Goal: Obtain resource: Download file/media

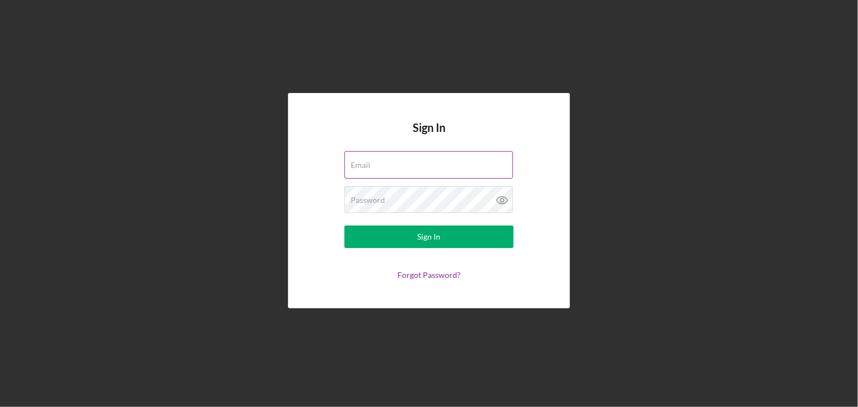
click at [369, 168] on div "Email" at bounding box center [428, 165] width 169 height 28
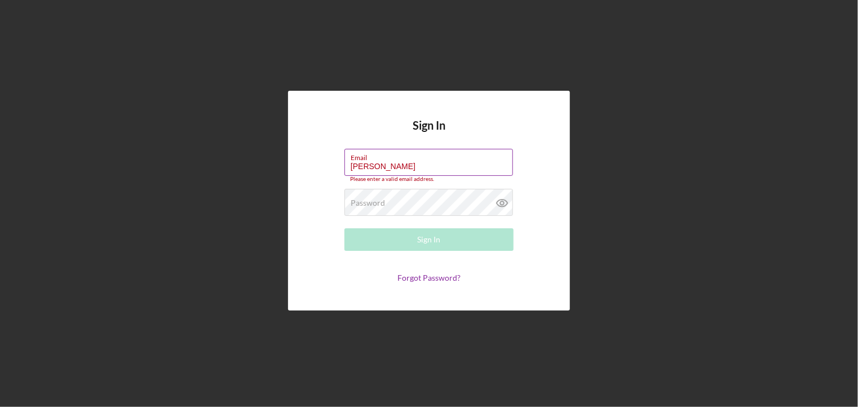
type input "[EMAIL_ADDRESS][DOMAIN_NAME]"
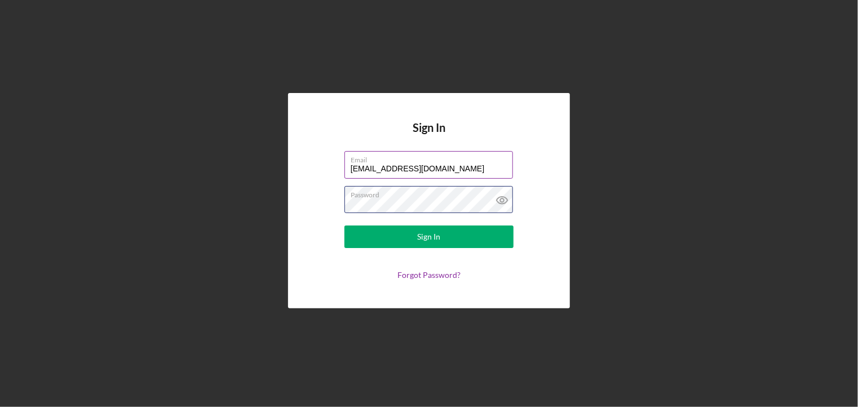
click at [344, 225] on button "Sign In" at bounding box center [428, 236] width 169 height 23
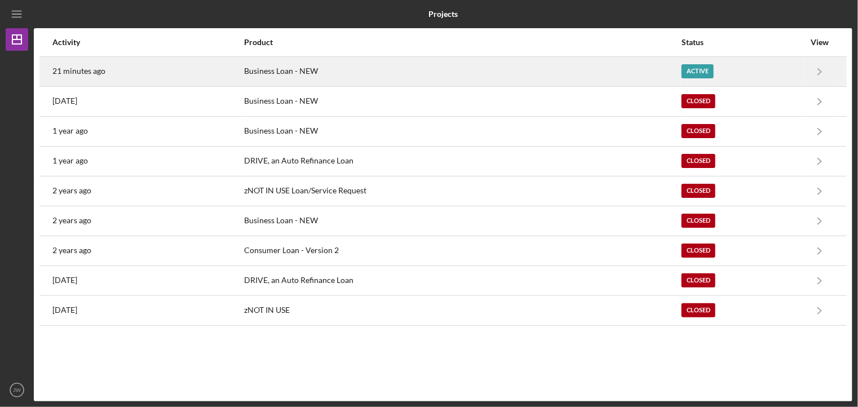
click at [660, 61] on div "Business Loan - NEW" at bounding box center [462, 71] width 436 height 28
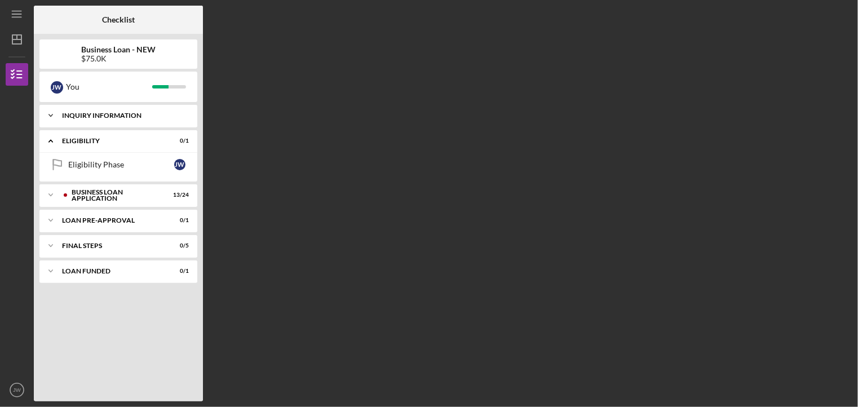
click at [81, 118] on div "INQUIRY INFORMATION" at bounding box center [122, 115] width 121 height 7
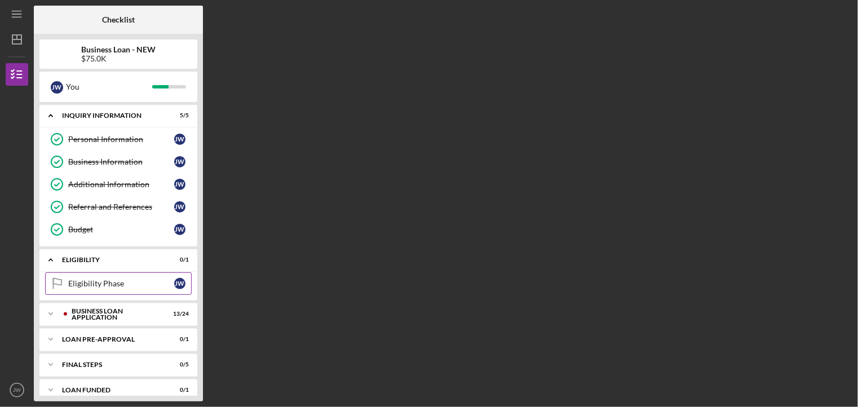
scroll to position [10, 0]
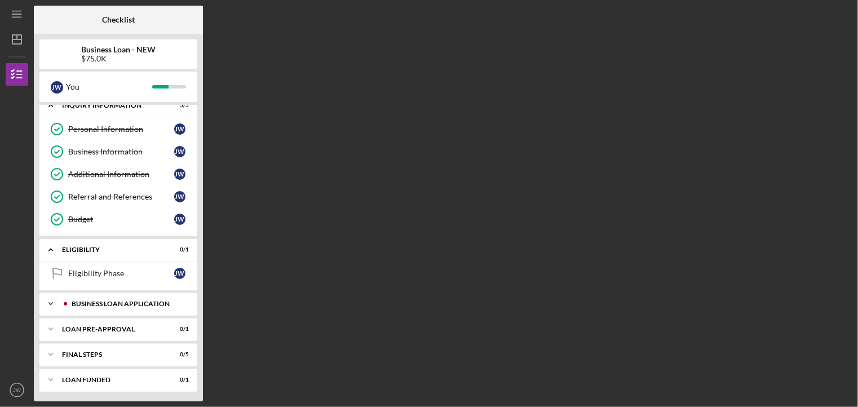
click at [104, 308] on div "Icon/Expander BUSINESS LOAN APPLICATION 13 / 24" at bounding box center [118, 303] width 158 height 23
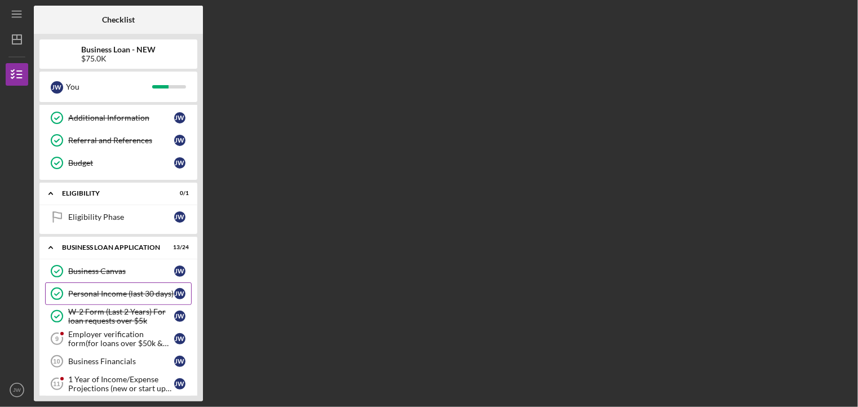
scroll to position [179, 0]
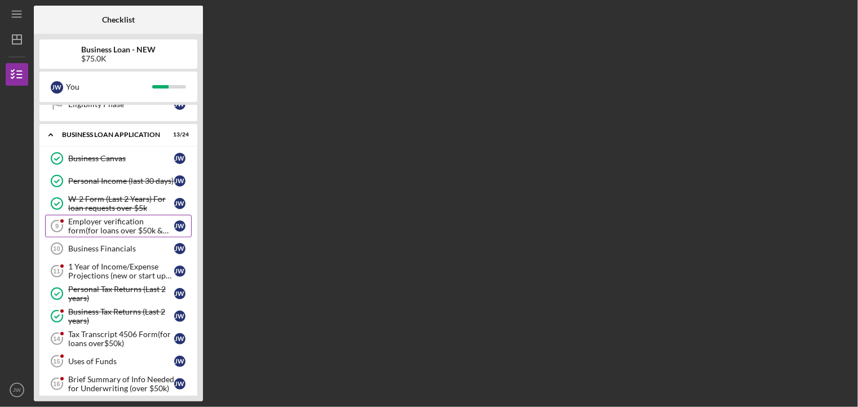
click at [89, 228] on div "Employer verification form(for loans over $50k & W-2 Employement)" at bounding box center [121, 226] width 106 height 18
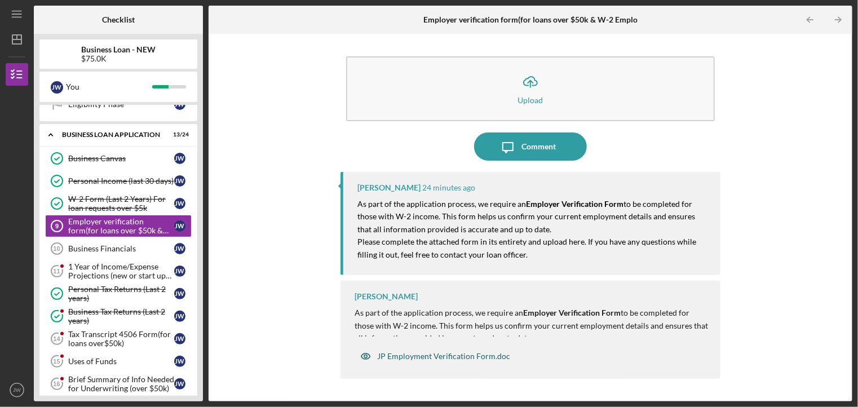
click at [432, 349] on div "JP Employment Verification Form.doc" at bounding box center [434, 356] width 161 height 23
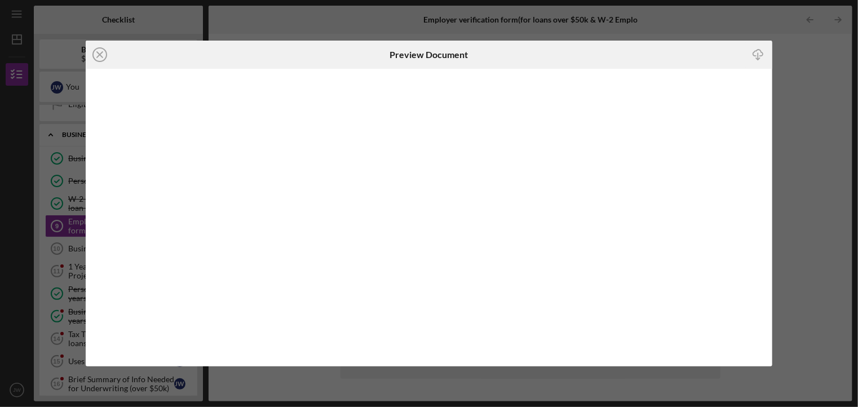
click at [762, 57] on icon "Icon/Download" at bounding box center [757, 54] width 25 height 25
click at [101, 55] on icon "Icon/Close" at bounding box center [100, 55] width 28 height 28
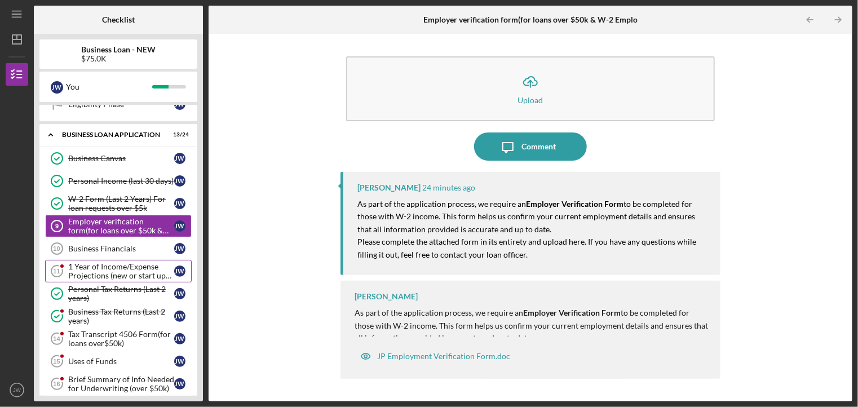
click at [103, 276] on div "1 Year of Income/Expense Projections (new or start up businesses over $50k)" at bounding box center [121, 271] width 106 height 18
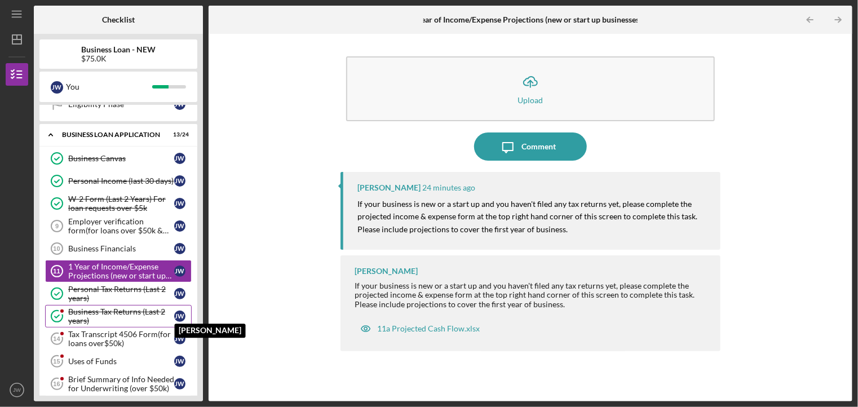
scroll to position [236, 0]
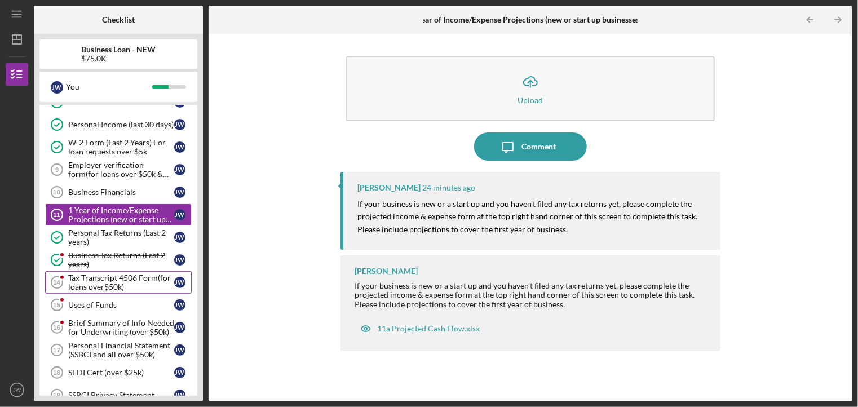
click at [106, 280] on div "Tax Transcript 4506 Form(for loans over$50k)" at bounding box center [121, 282] width 106 height 18
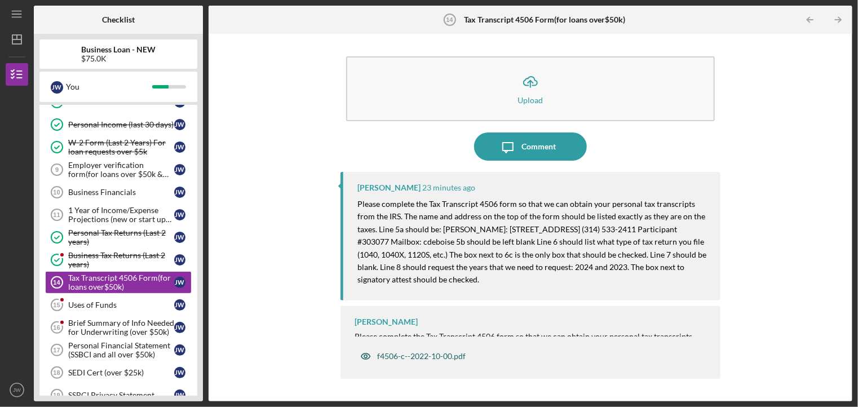
click at [417, 350] on div "f4506-c--2022-10-00.pdf" at bounding box center [412, 356] width 117 height 23
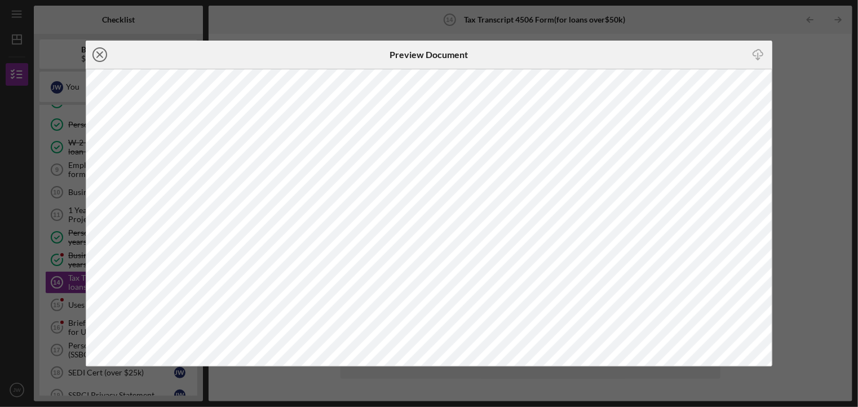
click at [99, 52] on icon "Icon/Close" at bounding box center [100, 55] width 28 height 28
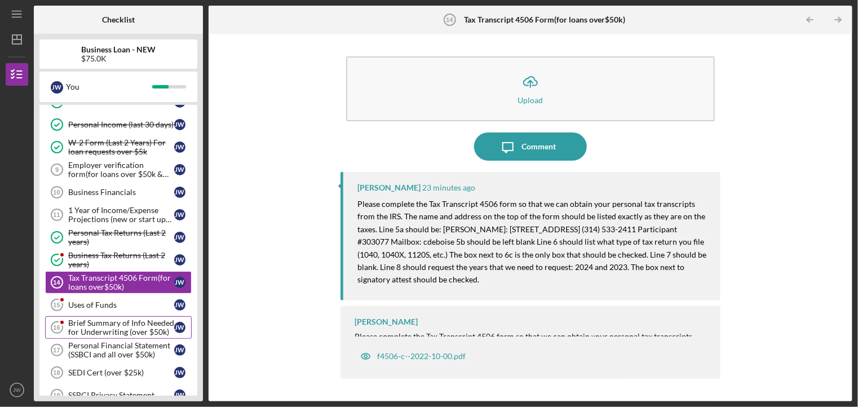
click at [119, 326] on div "Brief Summary of Info Needed for Underwriting (over $50k)" at bounding box center [121, 327] width 106 height 18
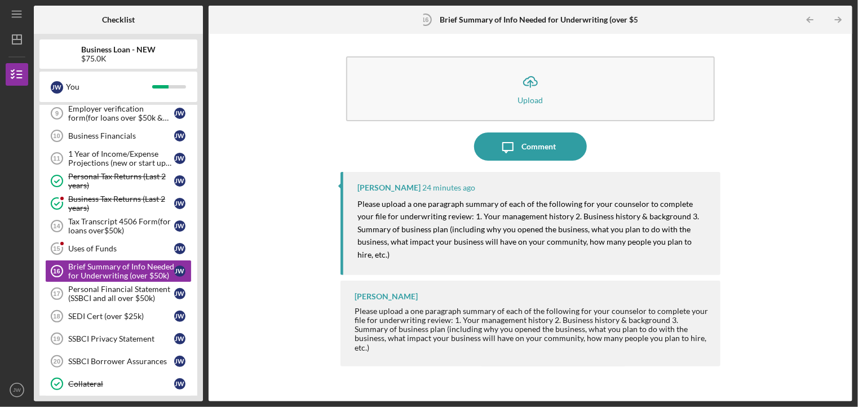
scroll to position [348, 0]
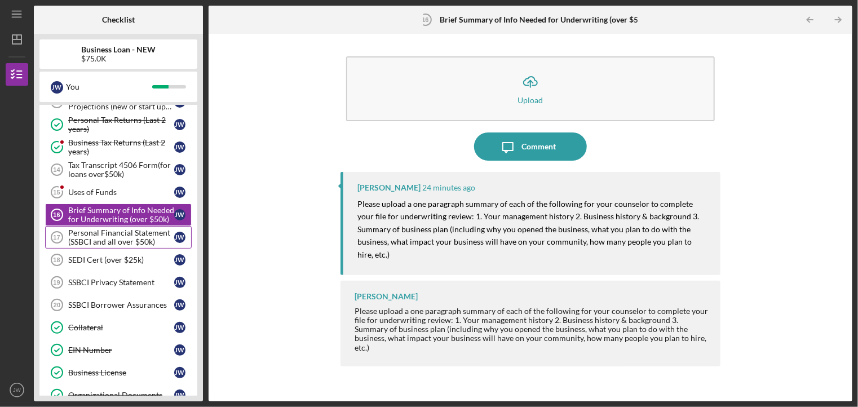
click at [119, 234] on div "Personal Financial Statement (SSBCI and all over $50k)" at bounding box center [121, 237] width 106 height 18
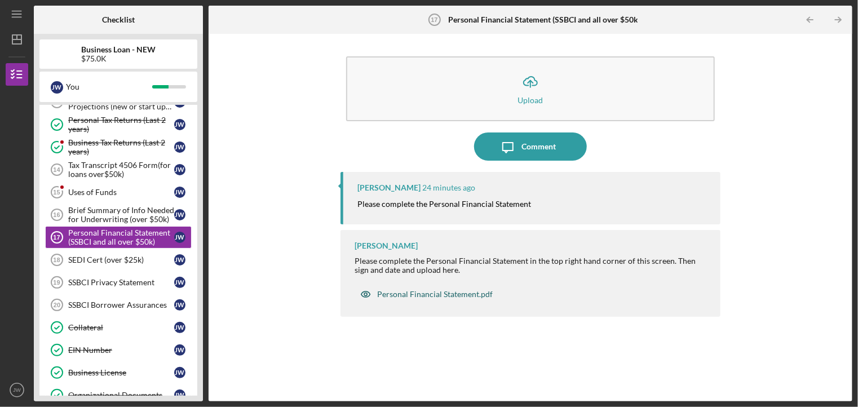
click at [387, 293] on div "Personal Financial Statement.pdf" at bounding box center [435, 294] width 116 height 9
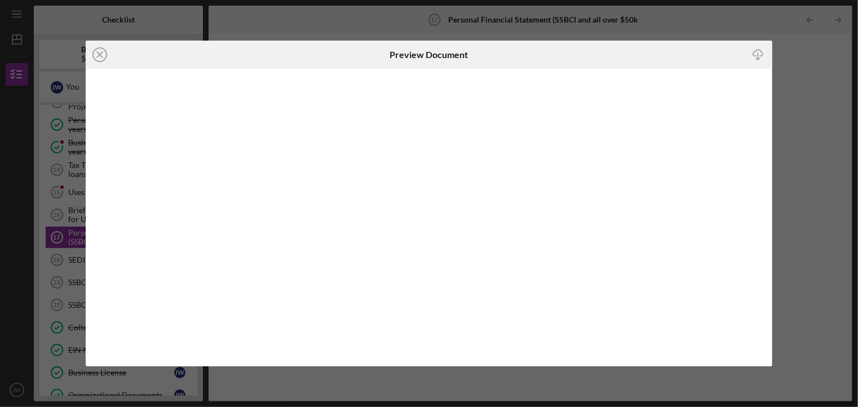
click at [761, 54] on icon "Icon/Download" at bounding box center [757, 54] width 25 height 25
click at [99, 54] on line at bounding box center [100, 55] width 6 height 6
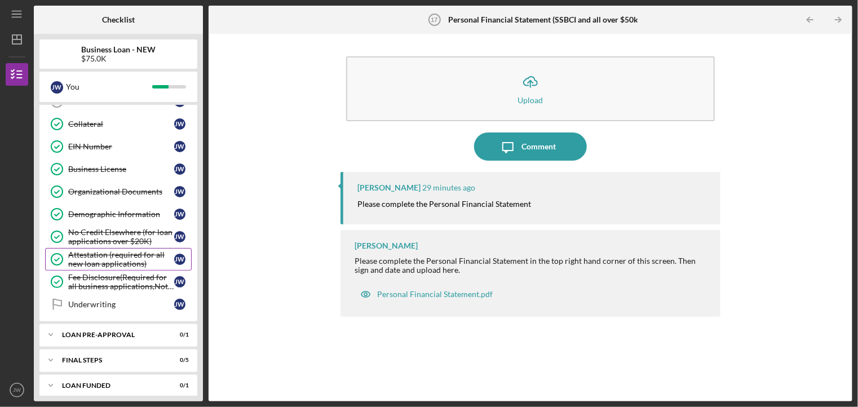
scroll to position [439, 0]
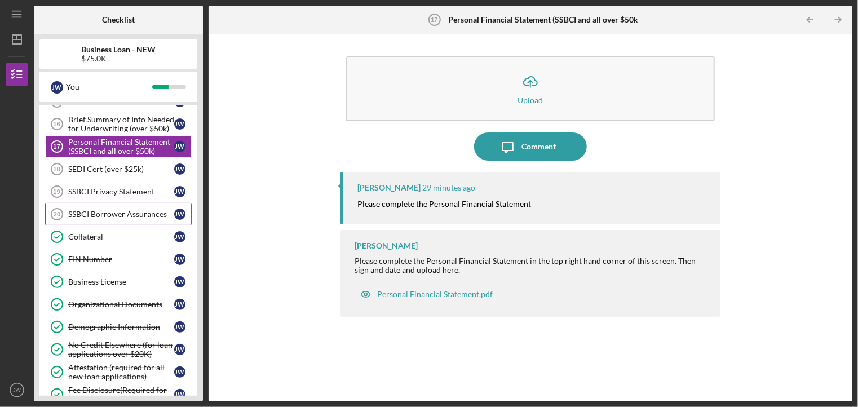
click at [126, 212] on div "SSBCI Borrower Assurances" at bounding box center [121, 214] width 106 height 9
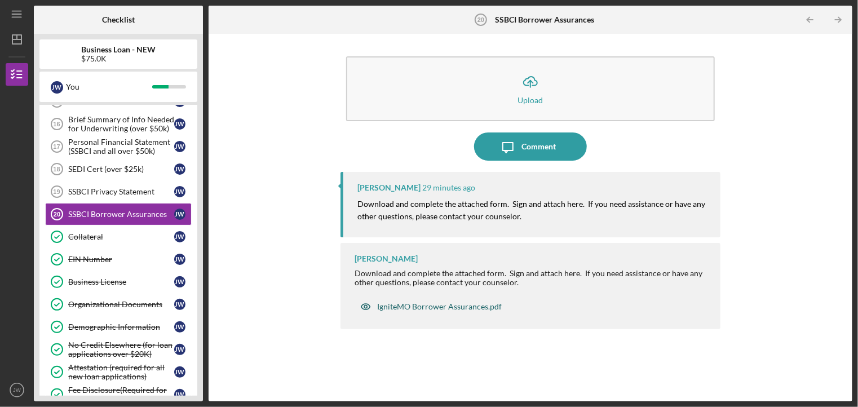
click at [388, 306] on div "IgniteMO Borrower Assurances.pdf" at bounding box center [439, 306] width 125 height 9
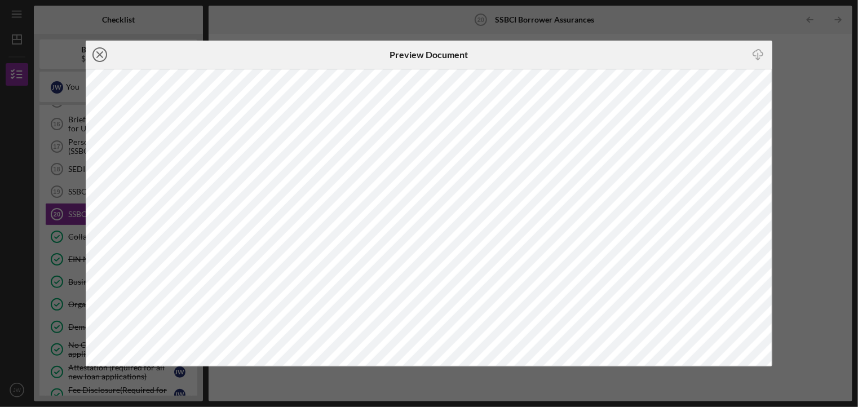
click at [102, 55] on icon "Icon/Close" at bounding box center [100, 55] width 28 height 28
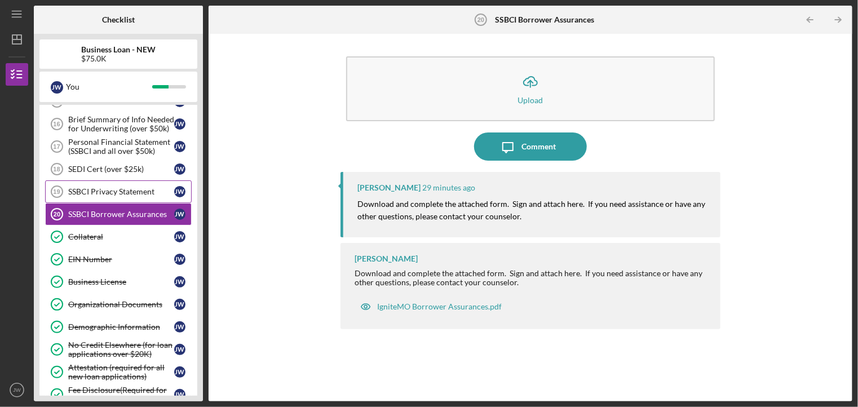
click at [107, 187] on div "SSBCI Privacy Statement" at bounding box center [121, 191] width 106 height 9
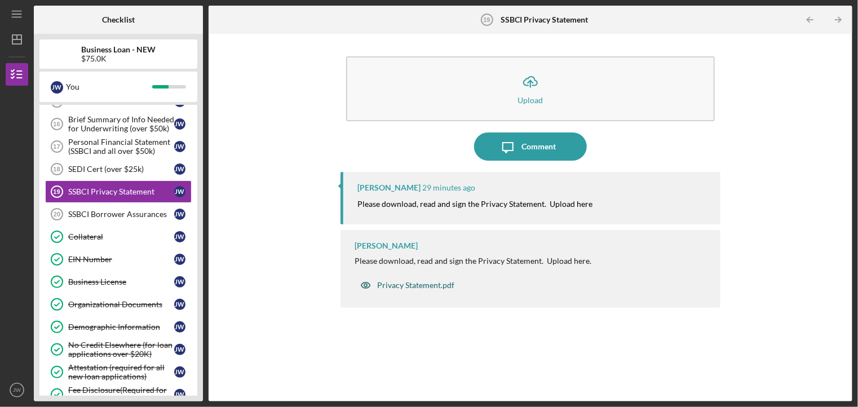
click at [397, 283] on div "Privacy Statement.pdf" at bounding box center [415, 285] width 77 height 9
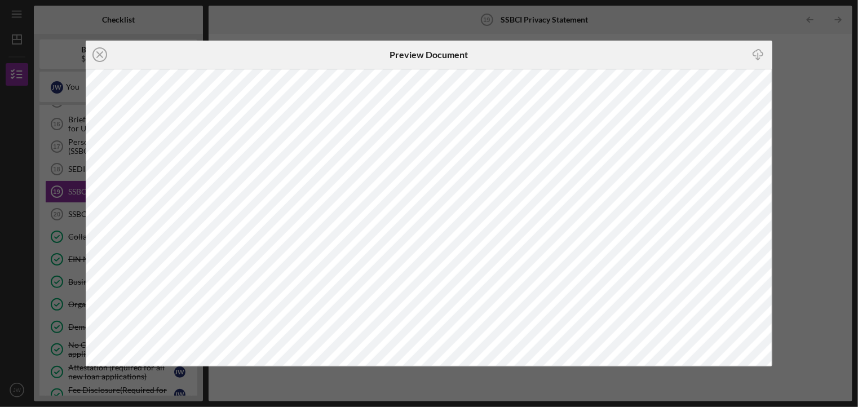
click at [99, 51] on icon "Icon/Close" at bounding box center [100, 55] width 28 height 28
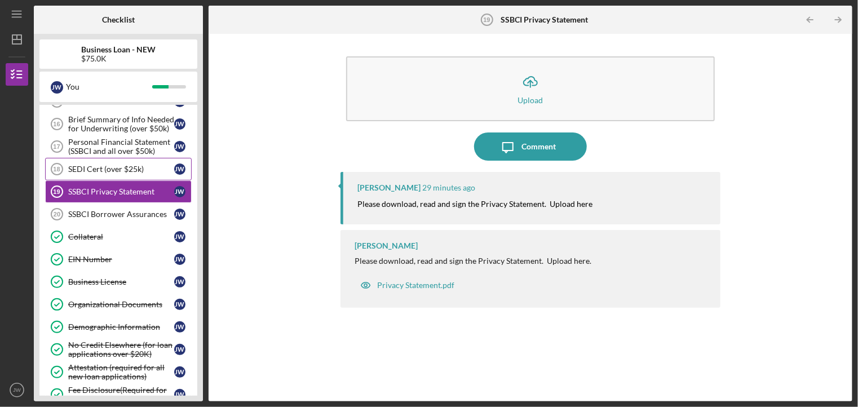
click at [95, 168] on div "SEDI Cert (over $25k)" at bounding box center [121, 169] width 106 height 9
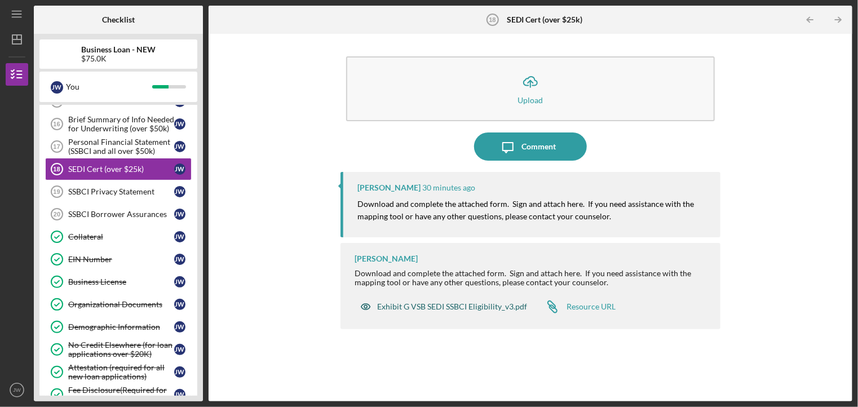
click at [442, 306] on div "Exhibit G VSB SEDI SSBCI Eligibility_v3.pdf" at bounding box center [452, 306] width 150 height 9
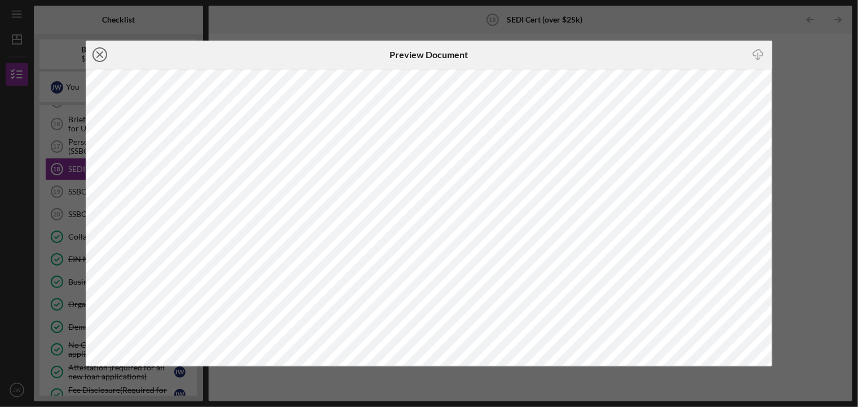
click at [102, 50] on icon "Icon/Close" at bounding box center [100, 55] width 28 height 28
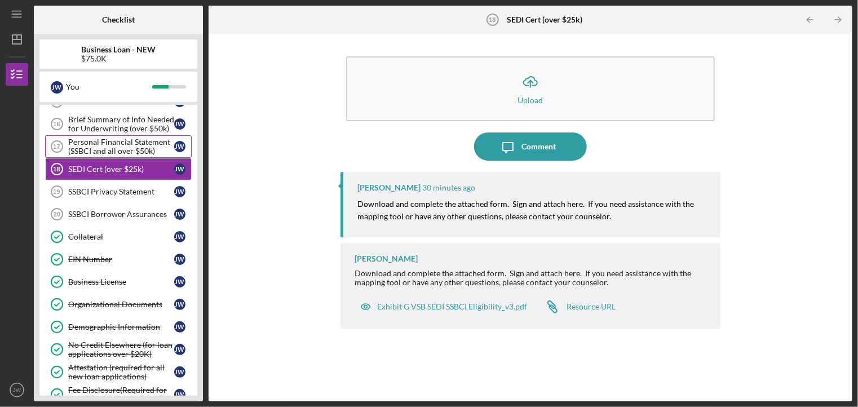
click at [123, 148] on div "Personal Financial Statement (SSBCI and all over $50k)" at bounding box center [121, 146] width 106 height 18
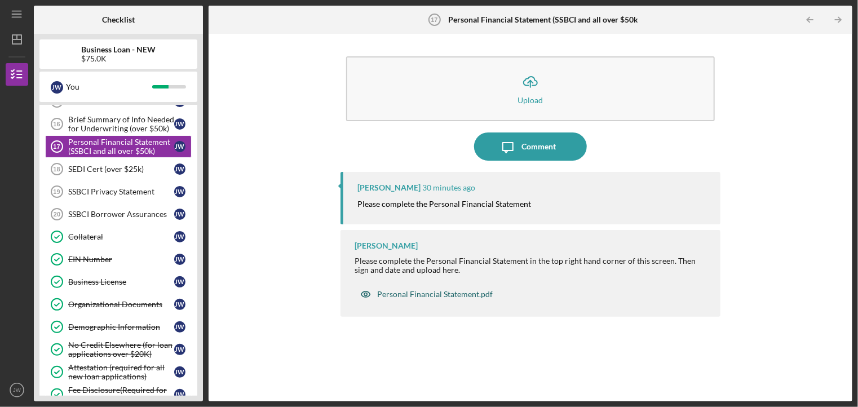
click at [431, 294] on div "Personal Financial Statement.pdf" at bounding box center [435, 294] width 116 height 9
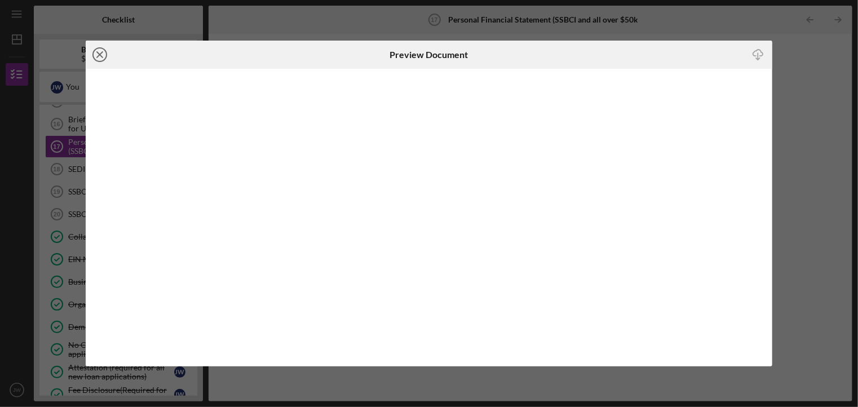
click at [101, 50] on icon "Icon/Close" at bounding box center [100, 55] width 28 height 28
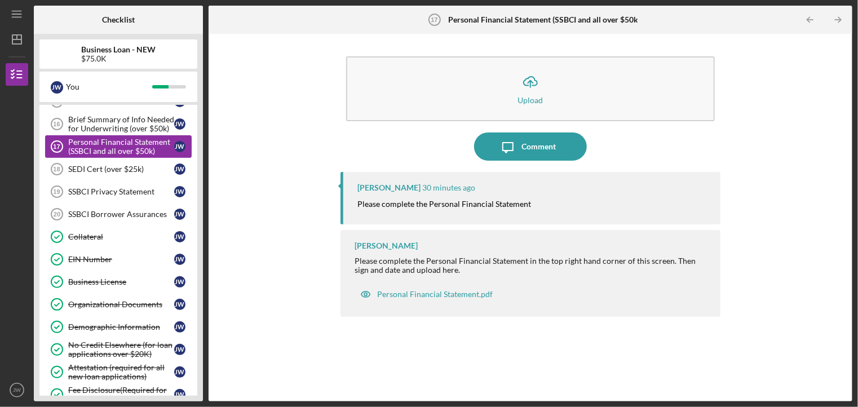
scroll to position [326, 0]
